Goal: Navigation & Orientation: Find specific page/section

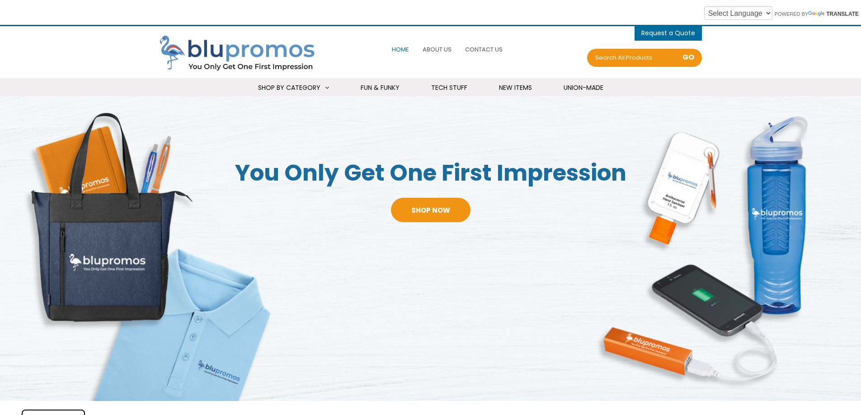
scroll to position [1537, 0]
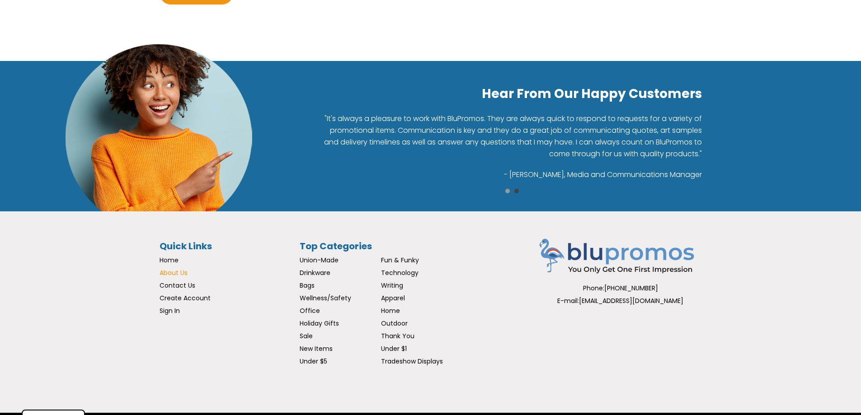
click at [175, 272] on span "About Us" at bounding box center [174, 273] width 28 height 9
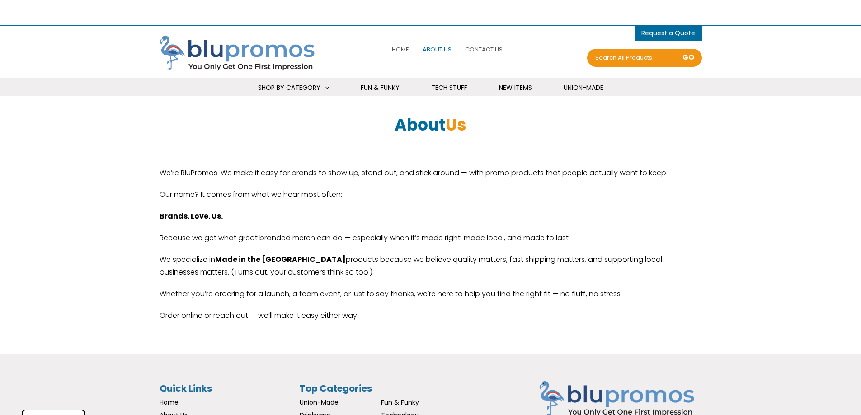
select select "Language Translate Widget"
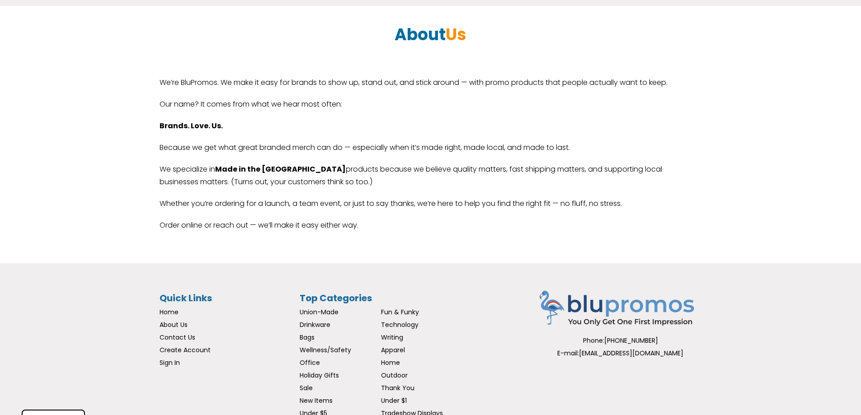
scroll to position [160, 0]
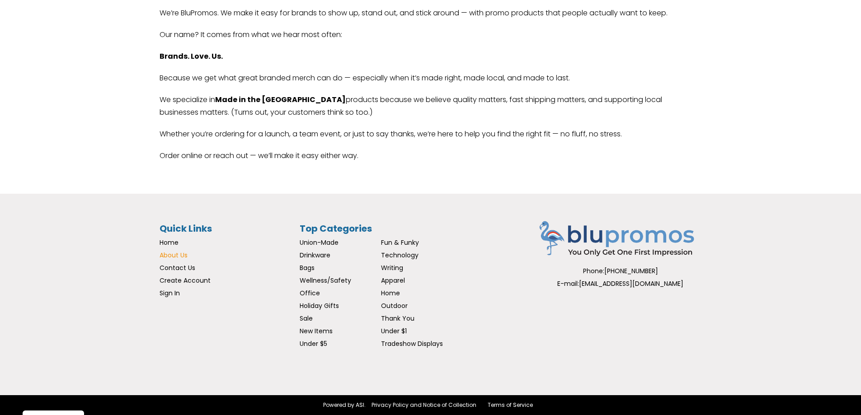
click at [179, 256] on span "About Us" at bounding box center [174, 255] width 28 height 9
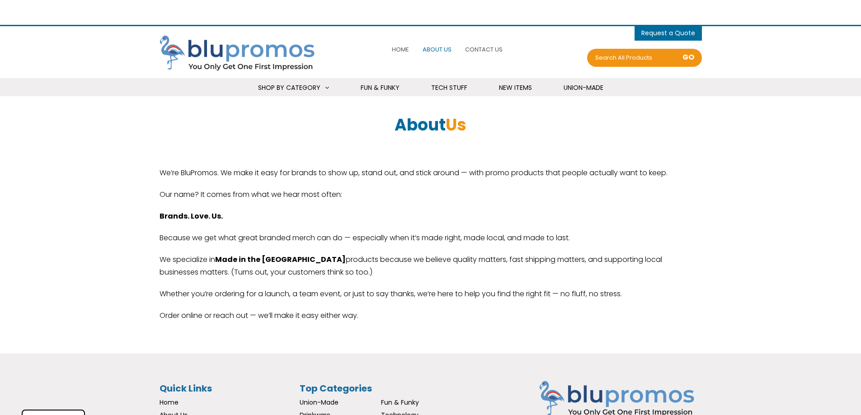
select select "Language Translate Widget"
click at [438, 51] on span "About Us" at bounding box center [437, 49] width 29 height 9
